Goal: Transaction & Acquisition: Purchase product/service

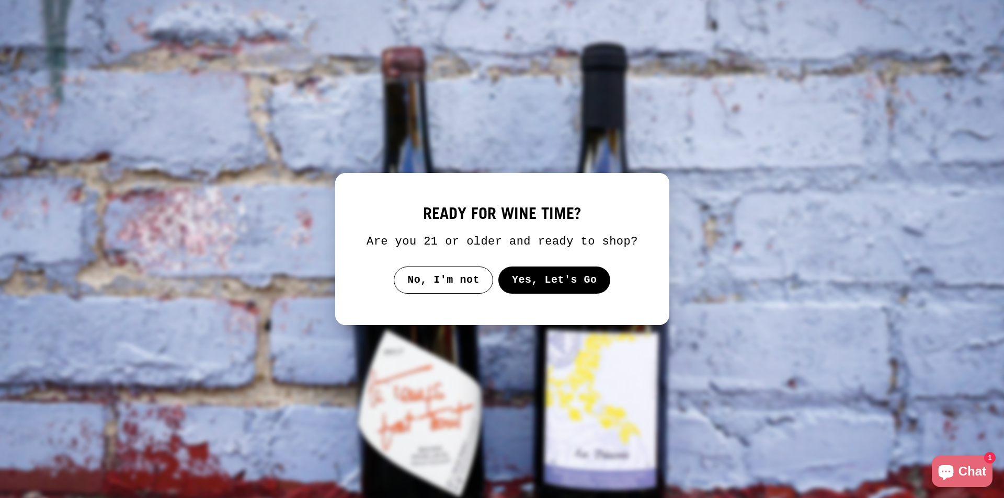
click at [576, 278] on button "Yes, Let's Go" at bounding box center [554, 280] width 112 height 27
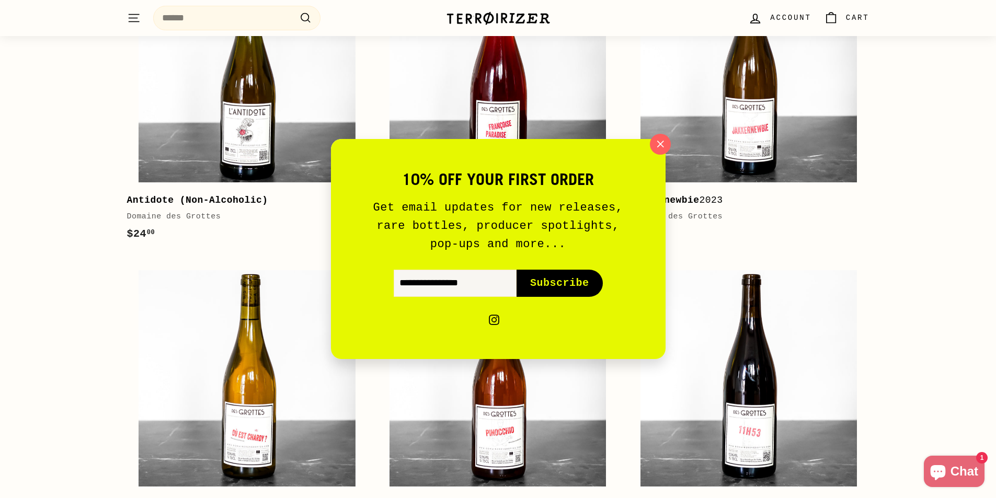
scroll to position [5068, 0]
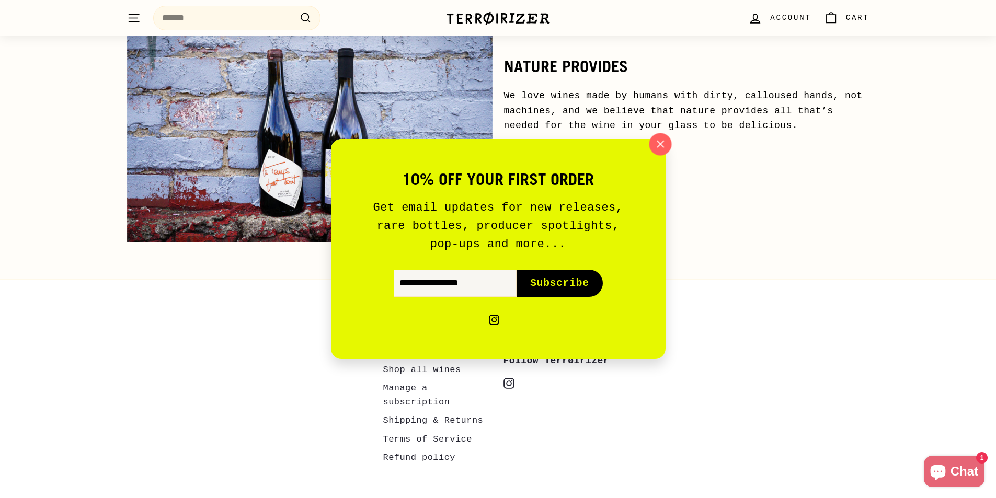
click at [666, 141] on icon "button" at bounding box center [660, 144] width 16 height 16
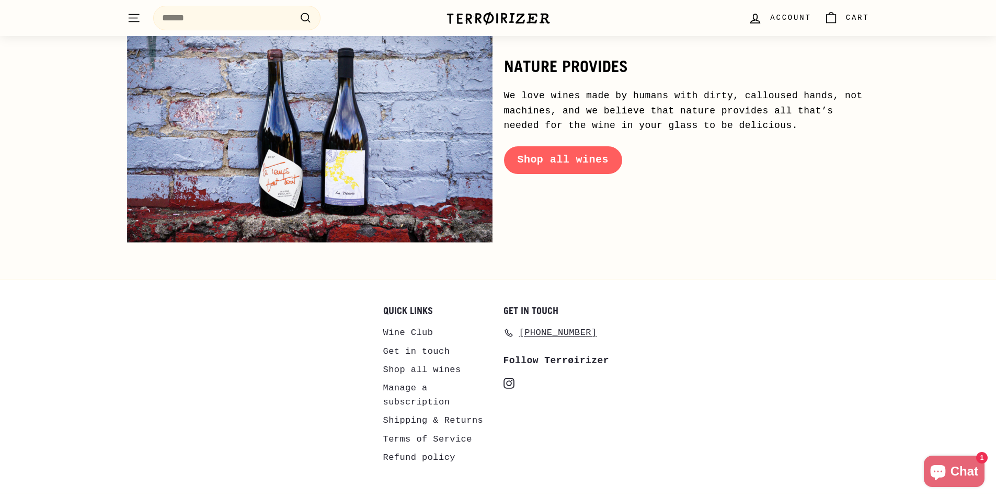
click at [429, 430] on link "Terms of Service" at bounding box center [427, 439] width 89 height 18
click at [234, 7] on input "Search" at bounding box center [236, 18] width 167 height 25
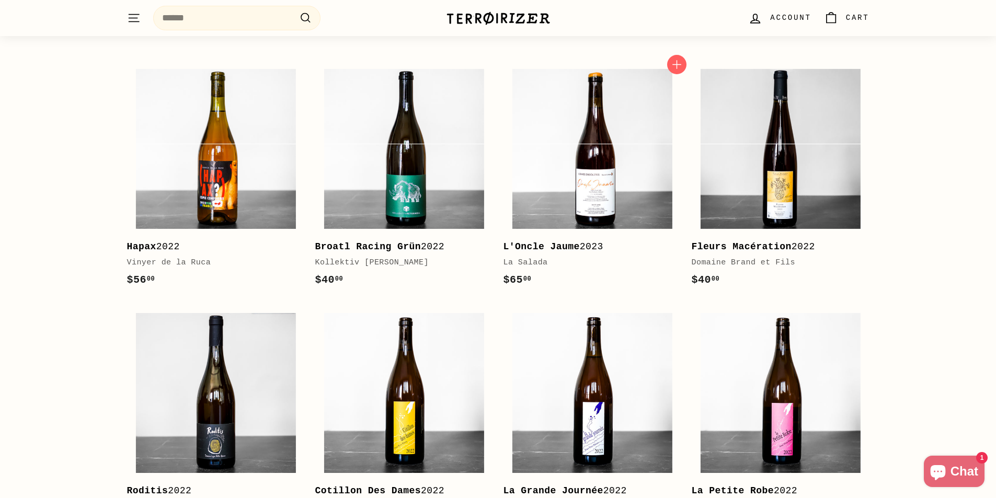
scroll to position [3499, 0]
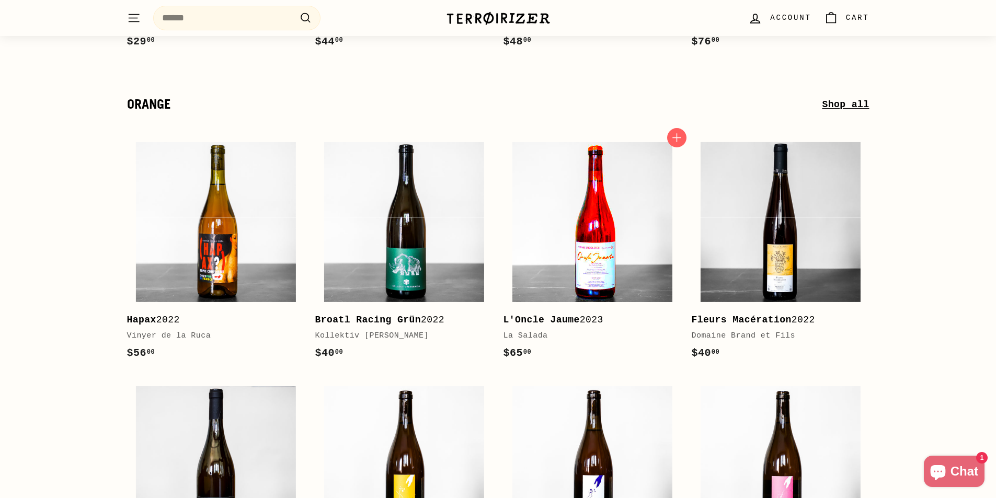
click at [583, 195] on img at bounding box center [593, 222] width 160 height 160
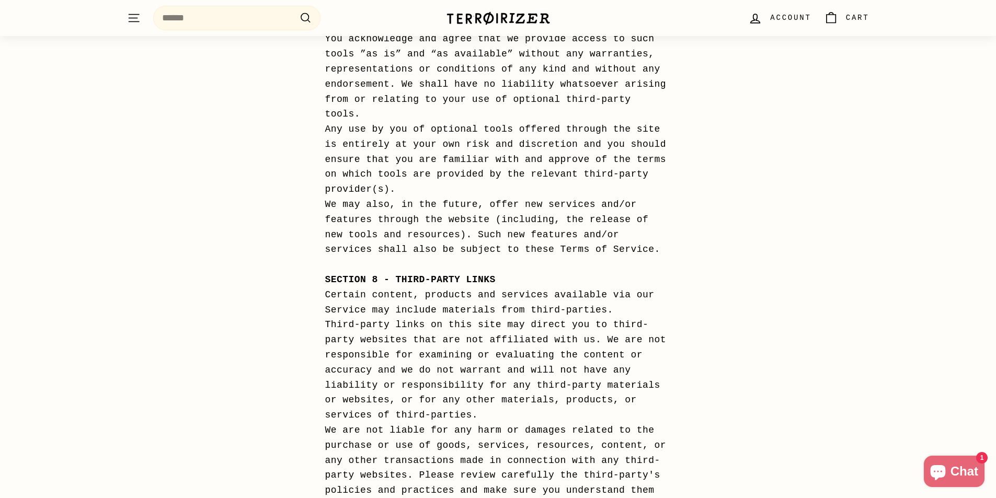
scroll to position [5740, 0]
